Goal: Task Accomplishment & Management: Manage account settings

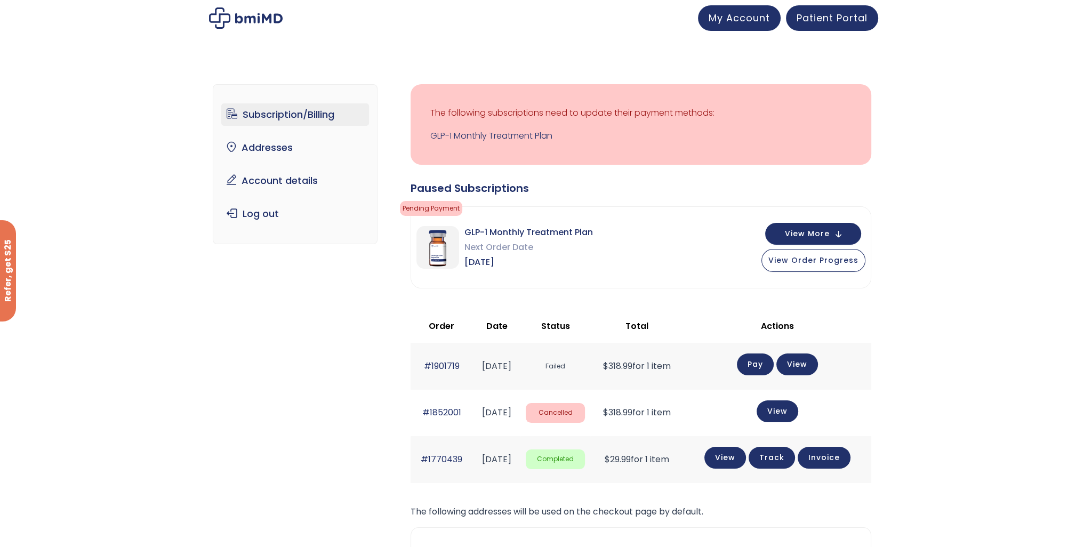
click at [170, 188] on div "Subscription/Billing bmiRewards Addresses Account details Submit a Review Log o…" at bounding box center [542, 385] width 1084 height 645
click at [179, 221] on div "Subscription/Billing bmiRewards Addresses Account details Submit a Review Log o…" at bounding box center [542, 385] width 1084 height 645
click at [742, 19] on span "My Account" at bounding box center [739, 16] width 61 height 13
click at [833, 23] on span "Patient Portal" at bounding box center [832, 16] width 71 height 13
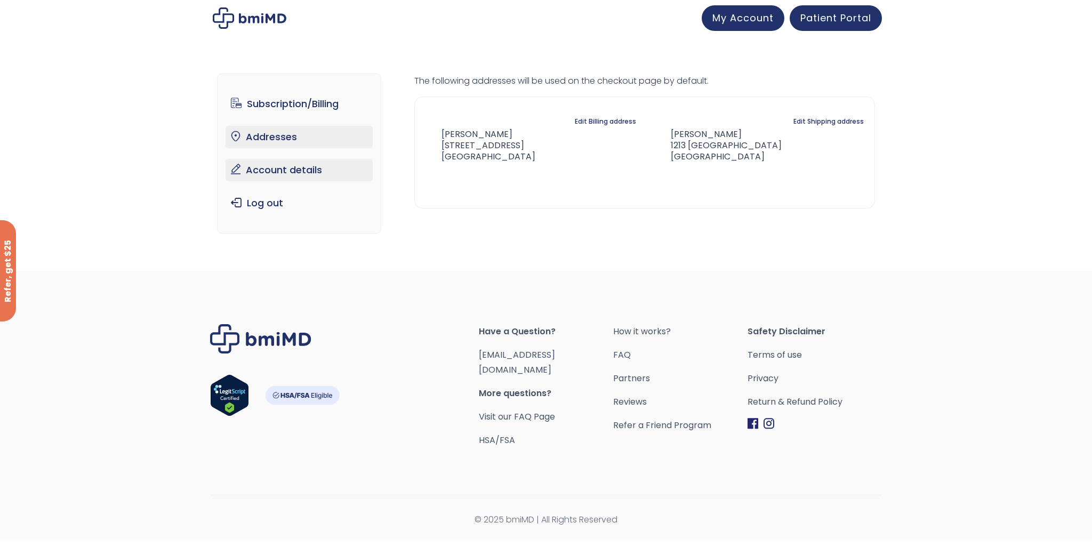
click at [278, 165] on link "Account details" at bounding box center [300, 170] width 148 height 22
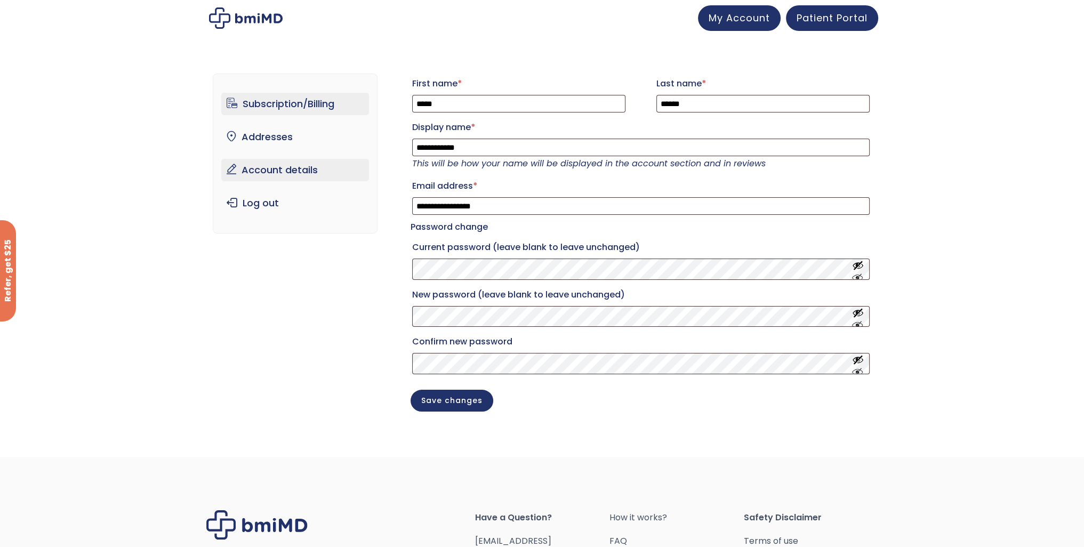
click at [294, 105] on link "Subscription/Billing" at bounding box center [295, 104] width 148 height 22
